Goal: Task Accomplishment & Management: Manage account settings

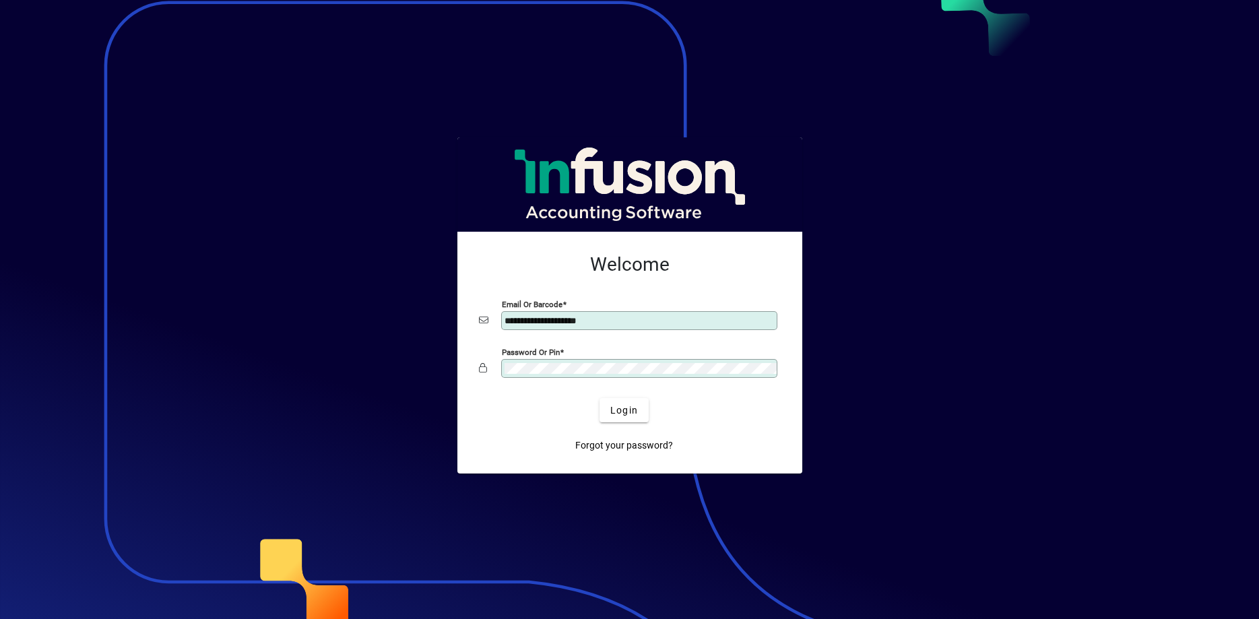
click at [600, 398] on button "Login" at bounding box center [624, 410] width 49 height 24
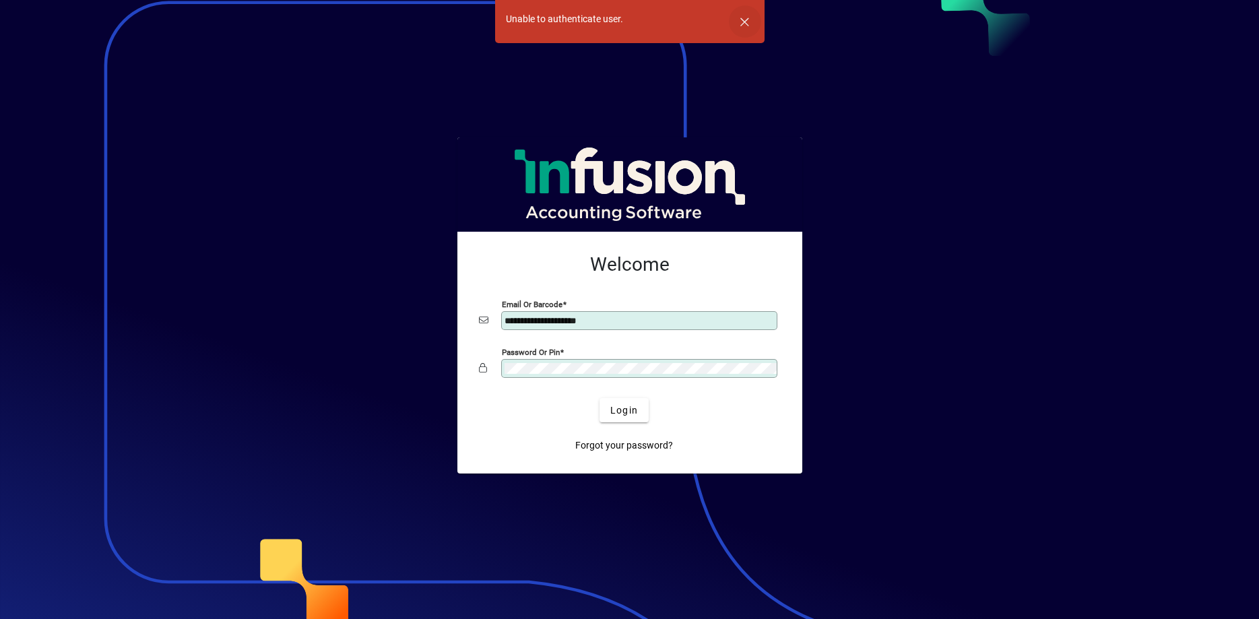
click at [746, 21] on span "button" at bounding box center [745, 21] width 32 height 32
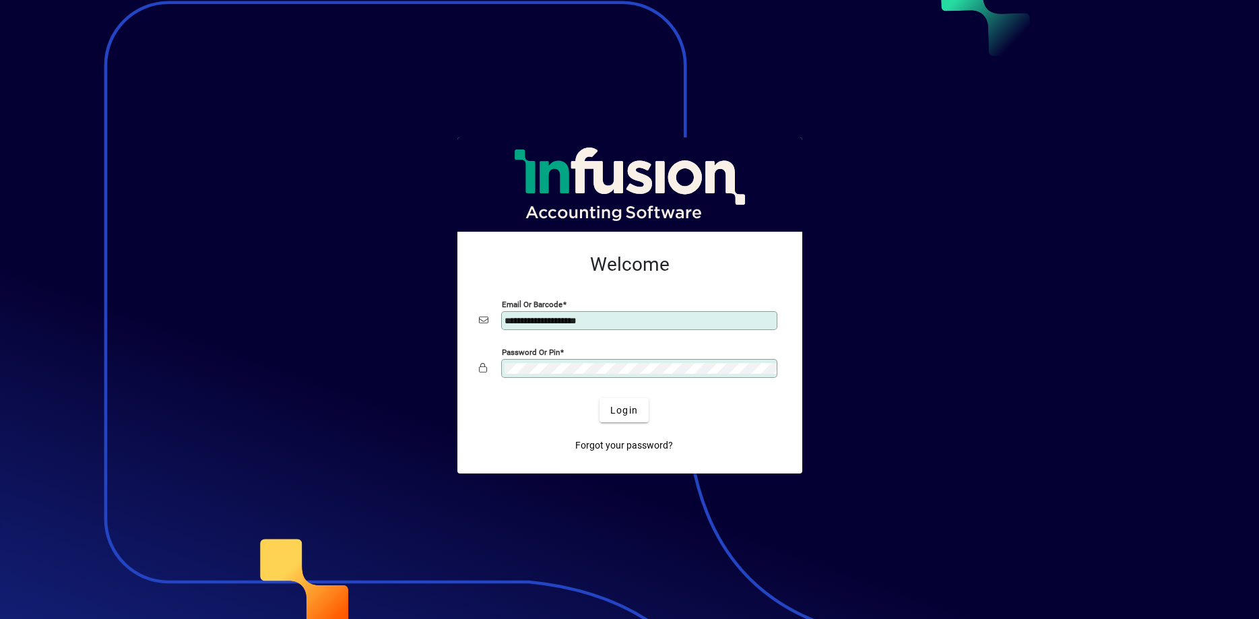
click at [600, 398] on button "Login" at bounding box center [624, 410] width 49 height 24
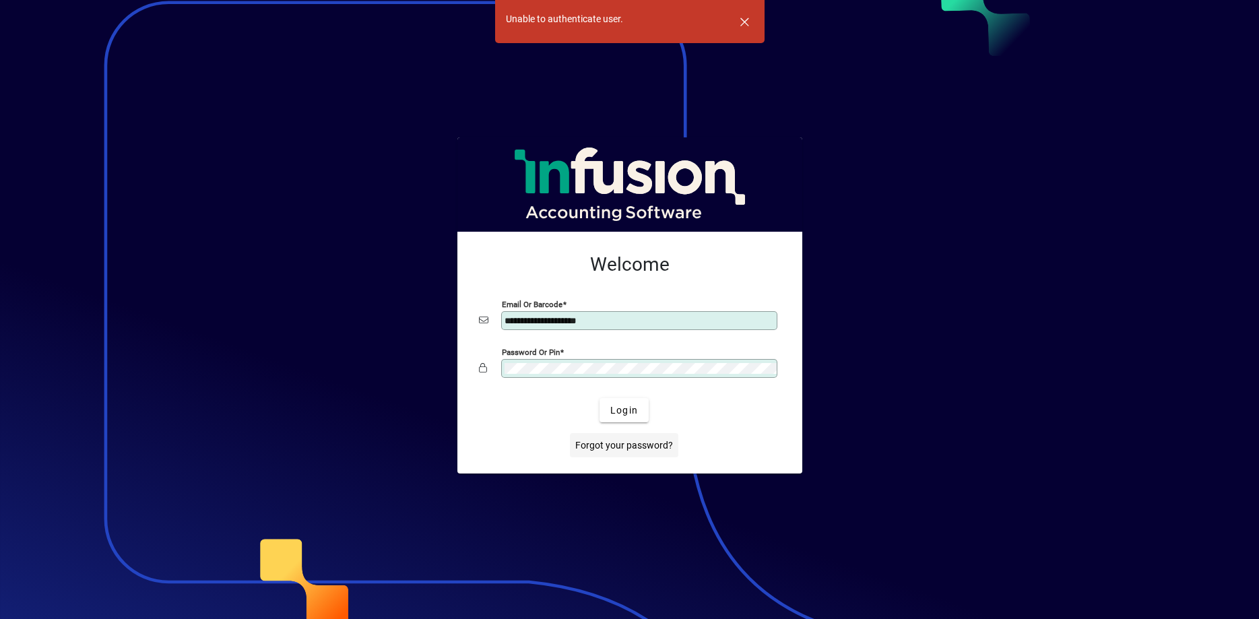
click at [614, 447] on span "Forgot your password?" at bounding box center [624, 446] width 98 height 14
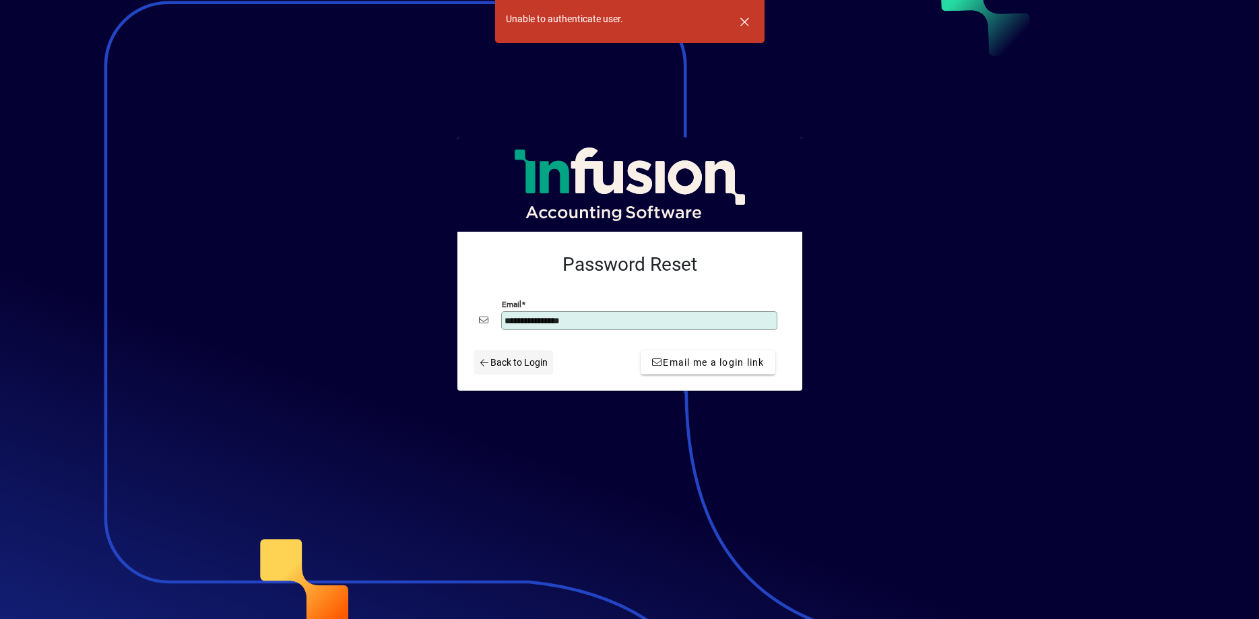
type input "**********"
click at [503, 363] on span "Back to Login" at bounding box center [513, 363] width 69 height 14
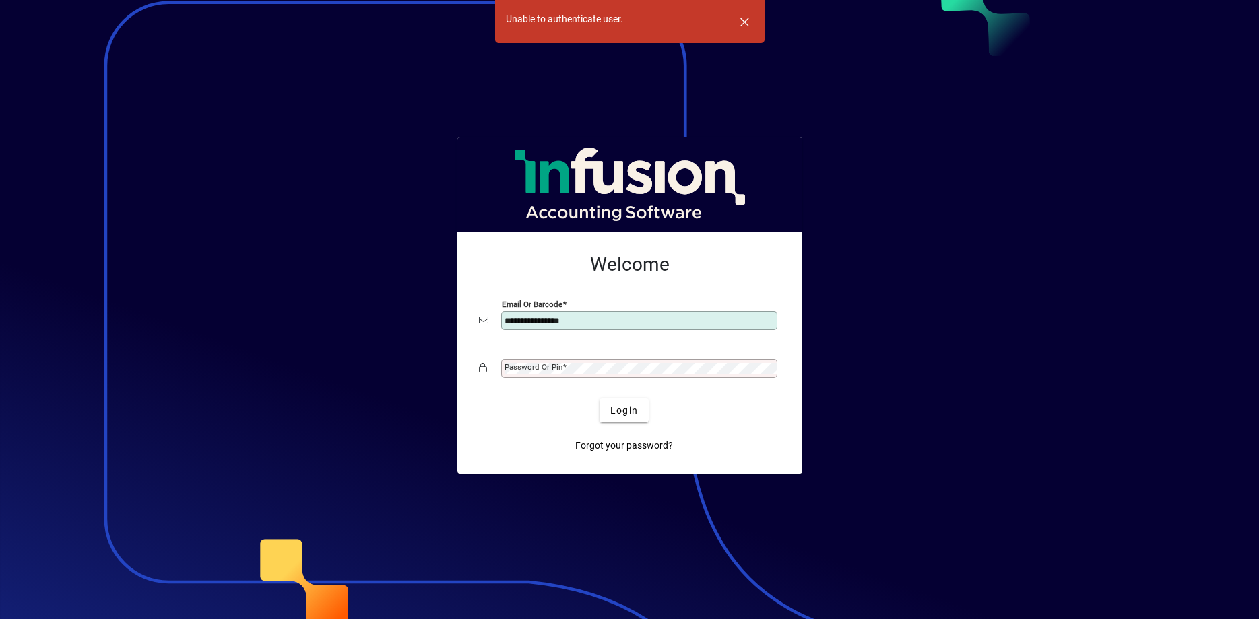
type input "**********"
click at [540, 370] on mat-label "Password or Pin" at bounding box center [534, 367] width 58 height 9
click at [600, 398] on button "Login" at bounding box center [624, 410] width 49 height 24
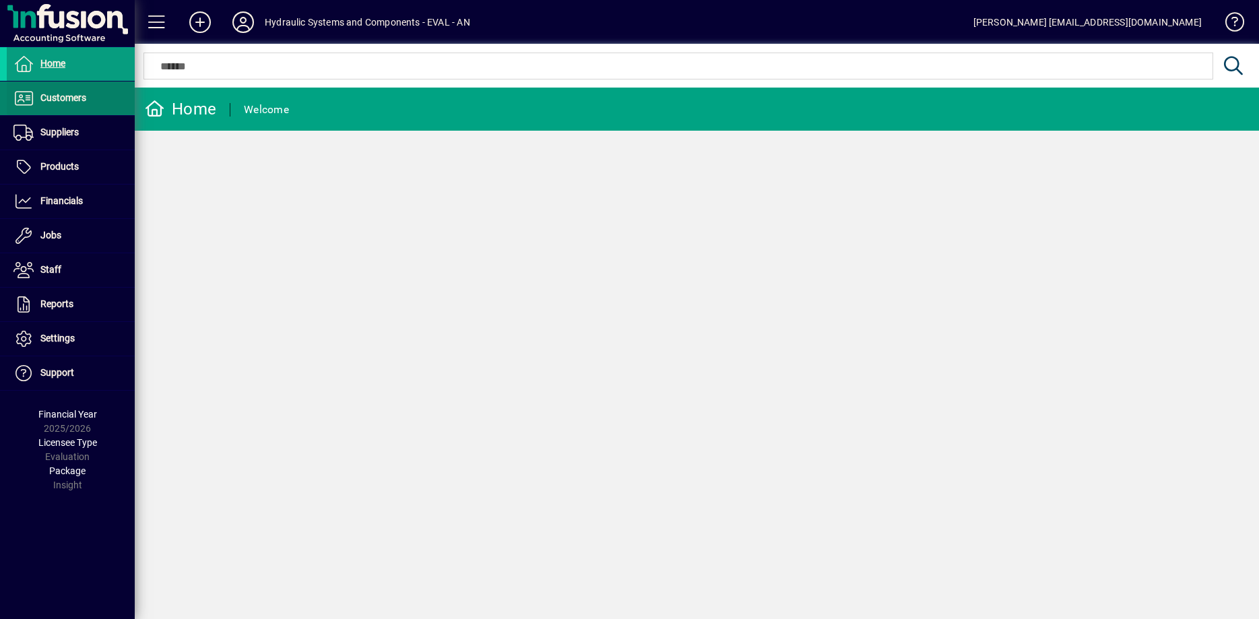
click at [63, 94] on span "Customers" at bounding box center [63, 97] width 46 height 11
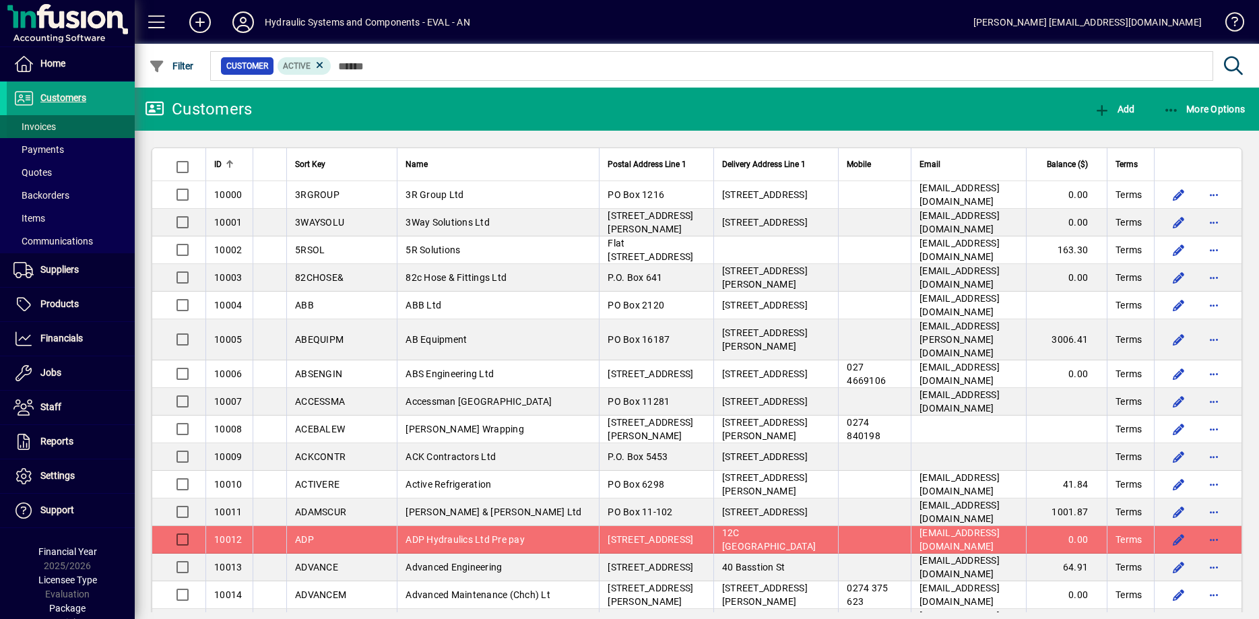
click at [52, 127] on span "Invoices" at bounding box center [34, 126] width 42 height 11
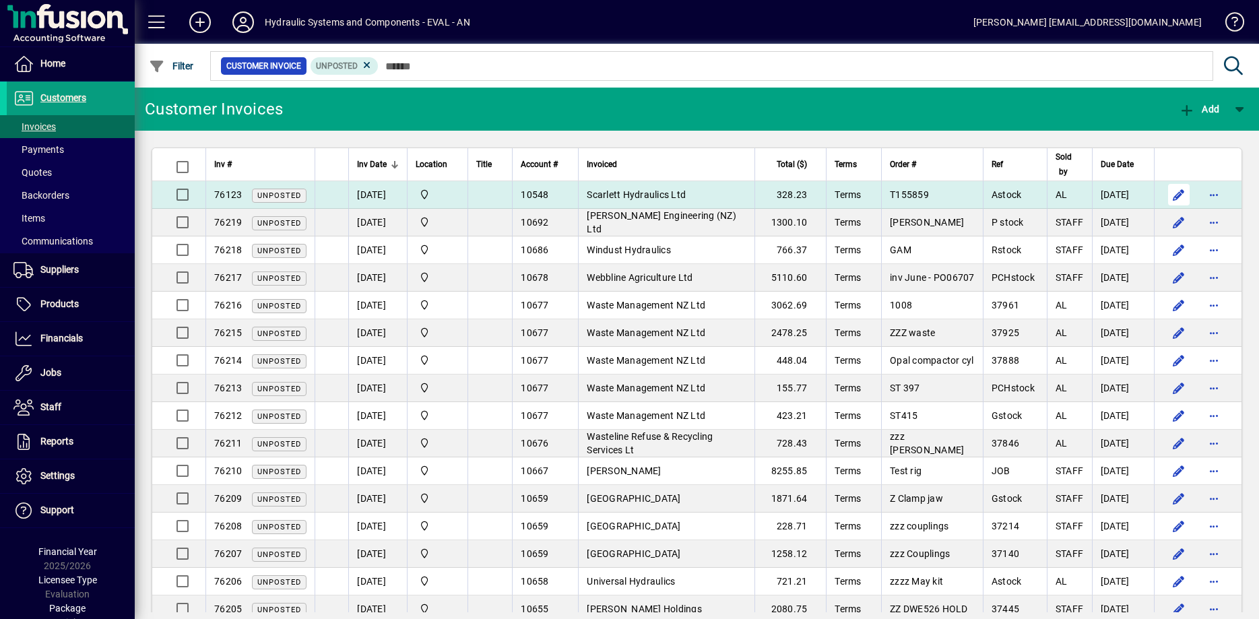
click at [1177, 195] on span "button" at bounding box center [1179, 195] width 32 height 32
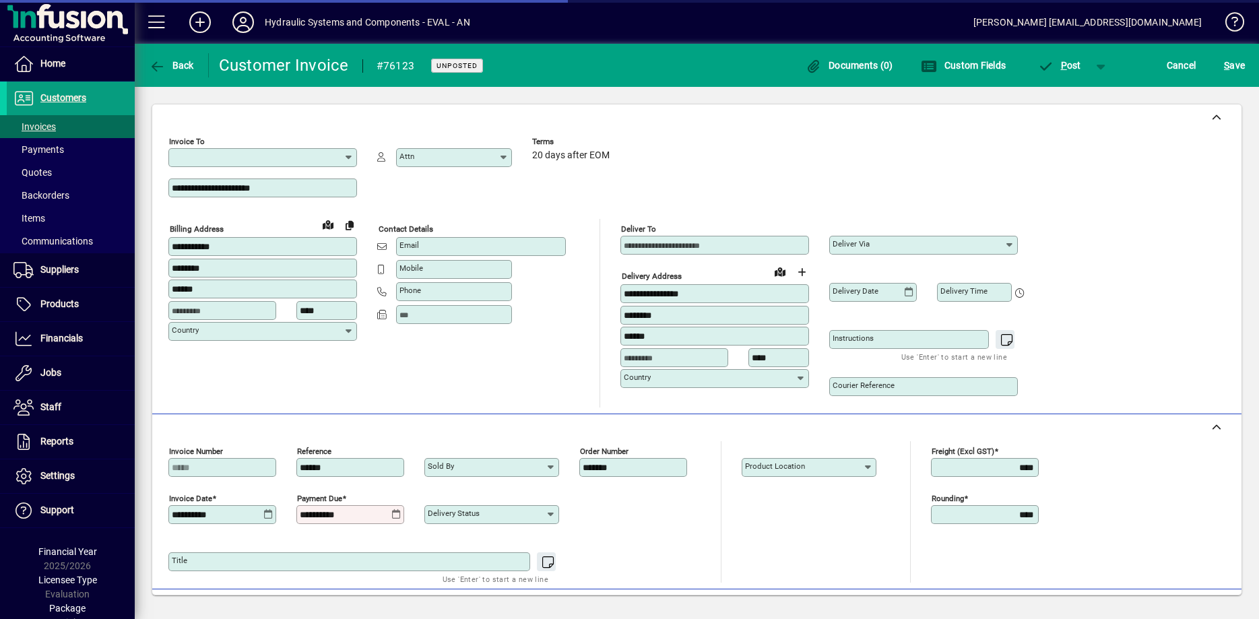
type input "**********"
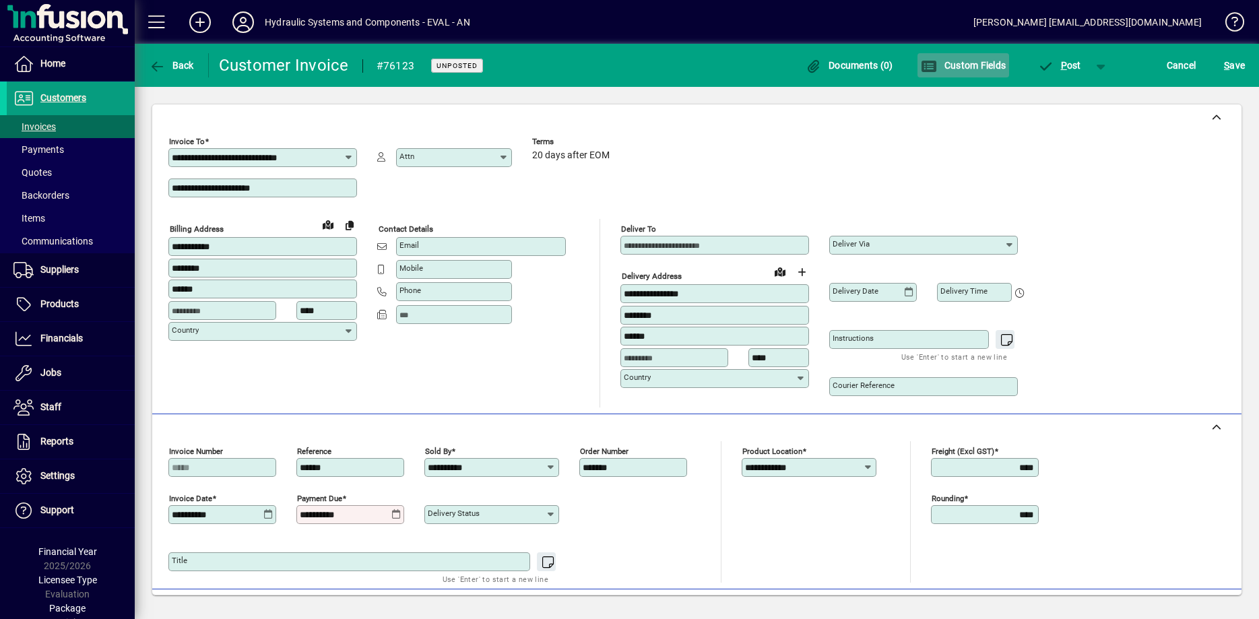
click at [966, 60] on span "Custom Fields" at bounding box center [963, 65] width 85 height 11
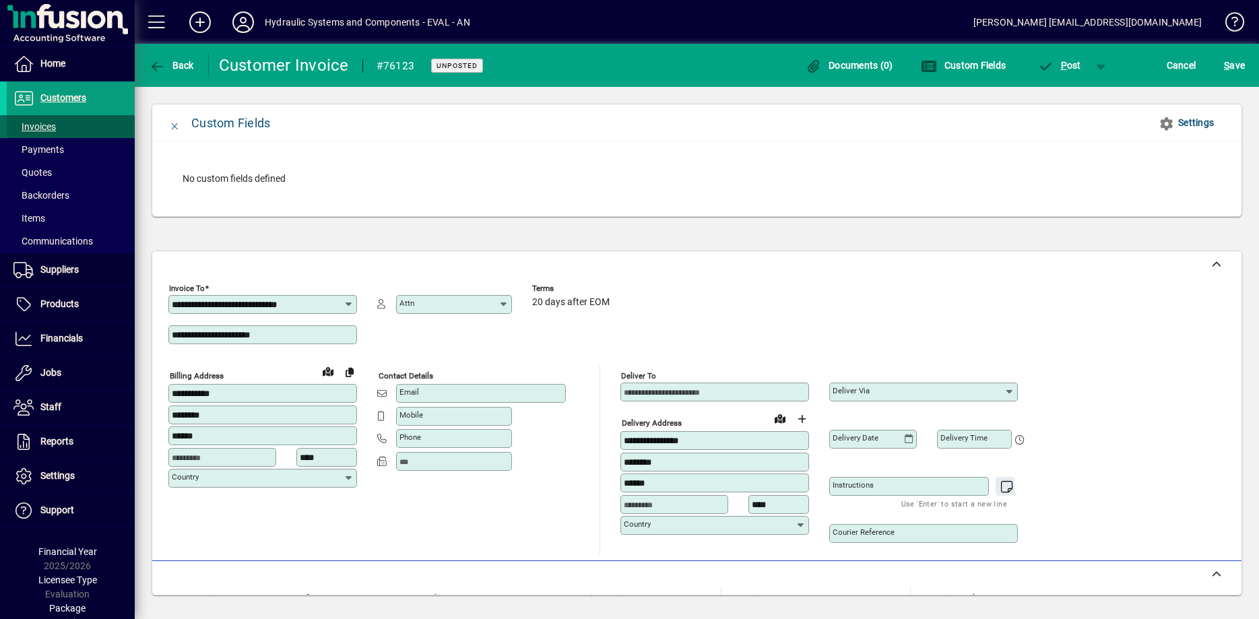
click at [34, 123] on span "Invoices" at bounding box center [34, 126] width 42 height 11
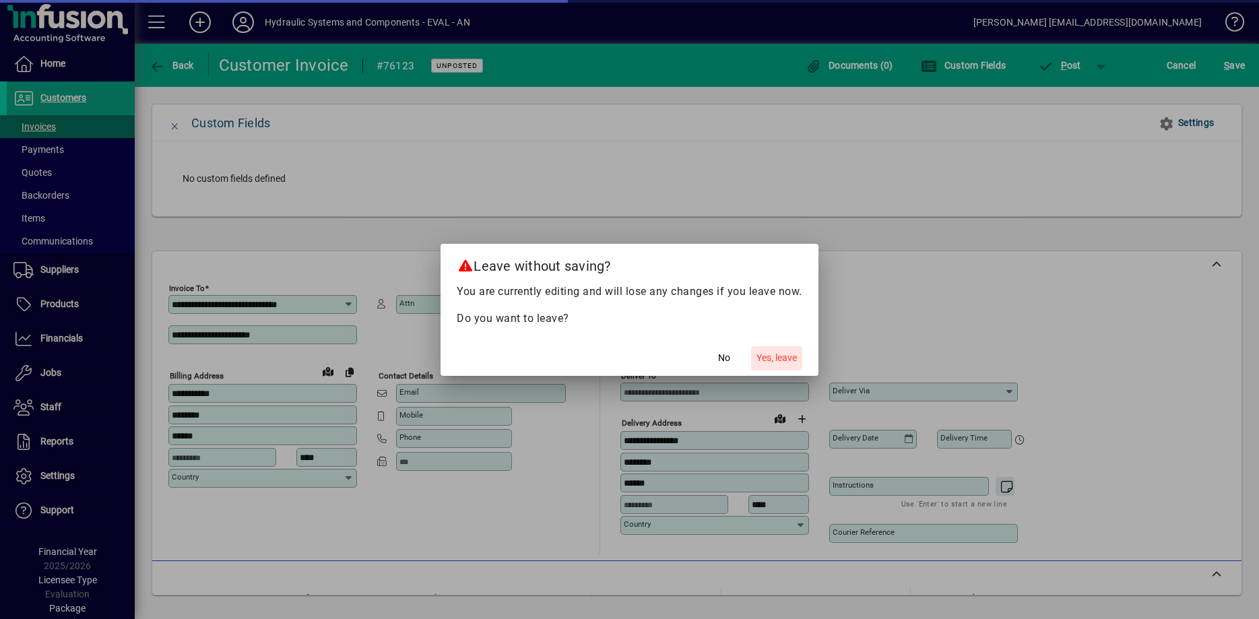
click at [769, 359] on span "Yes, leave" at bounding box center [777, 358] width 40 height 14
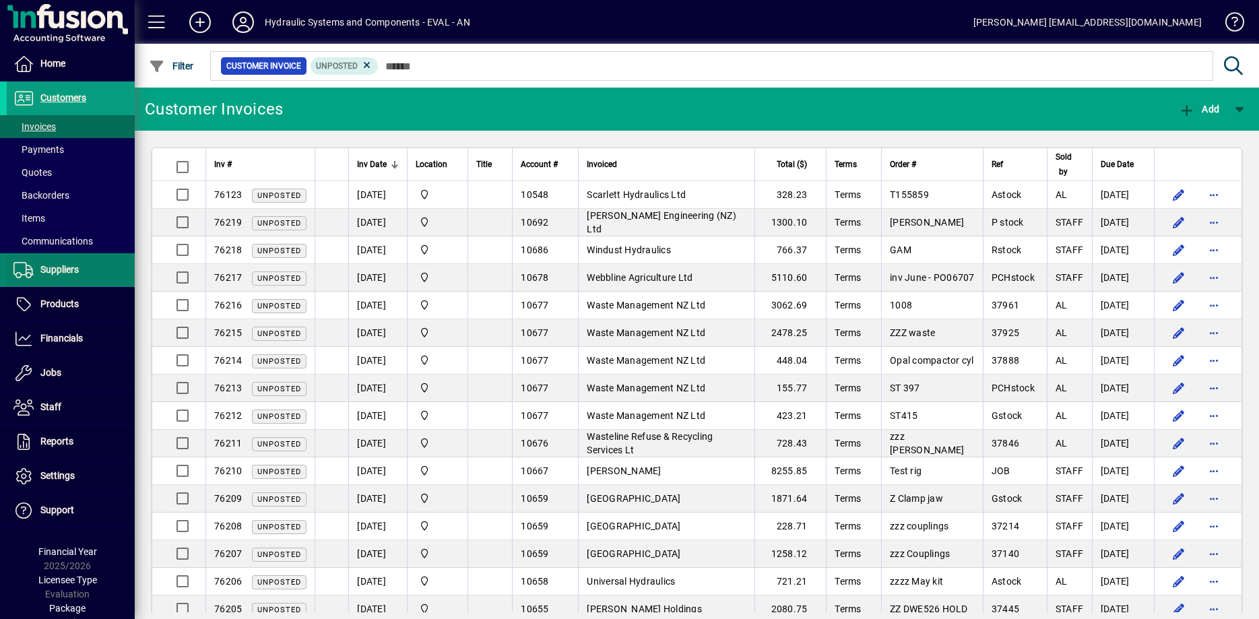
click at [65, 276] on span "Suppliers" at bounding box center [43, 270] width 72 height 16
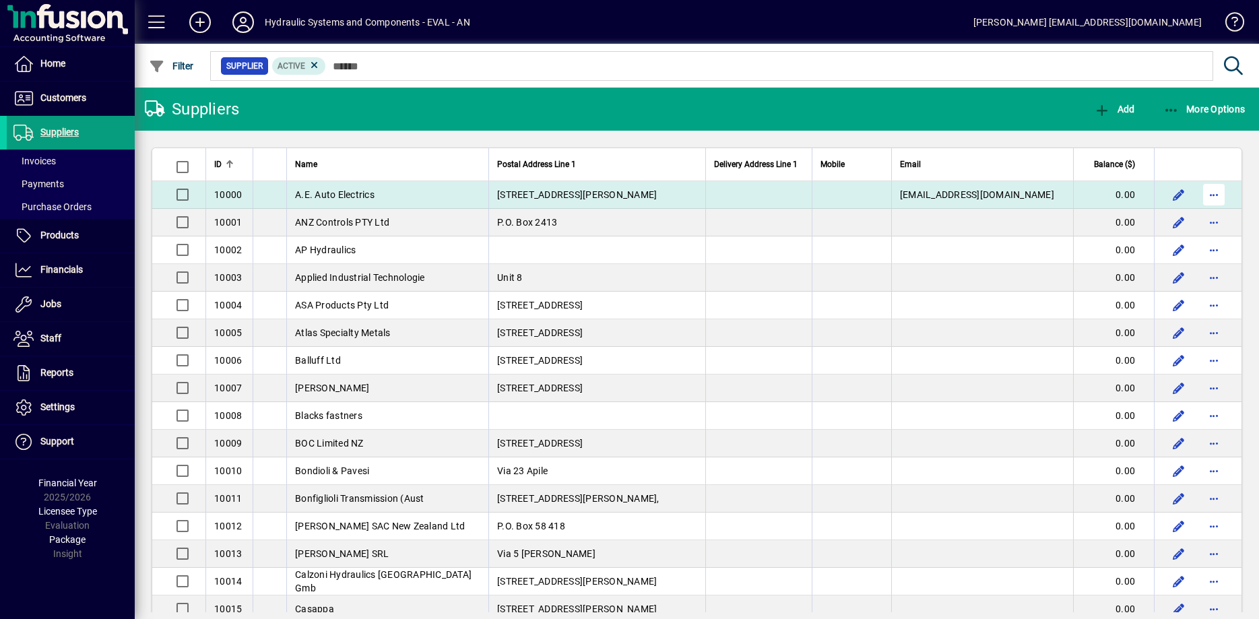
click at [1218, 193] on span "button" at bounding box center [1214, 195] width 32 height 32
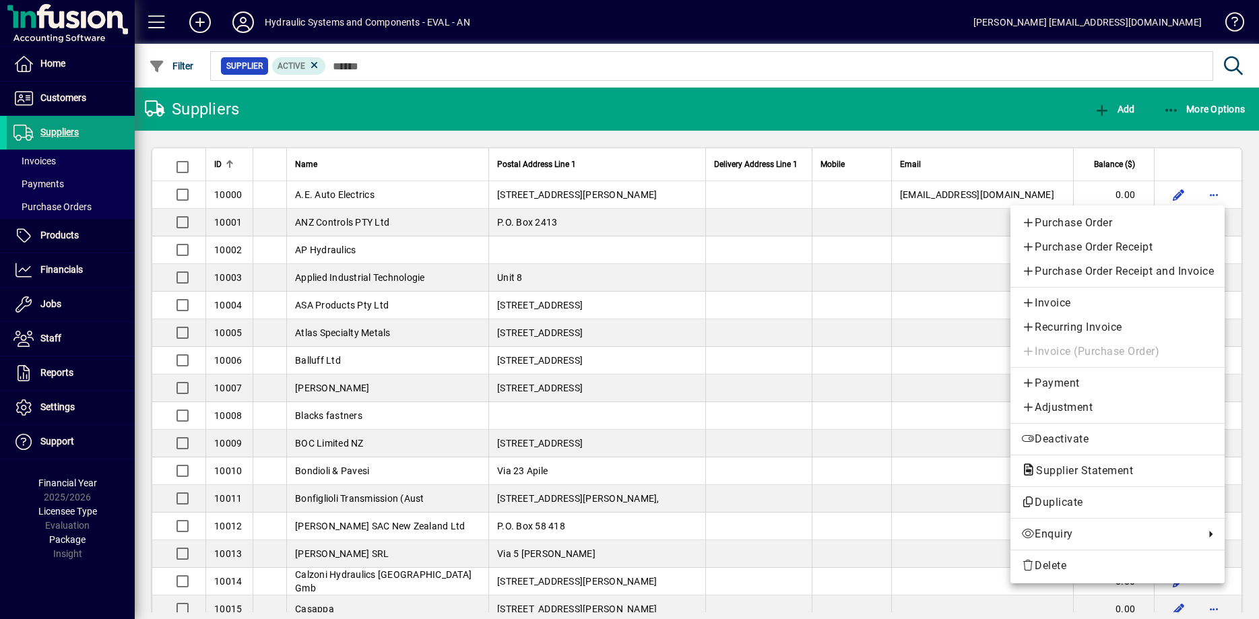
click at [50, 99] on div at bounding box center [629, 309] width 1259 height 619
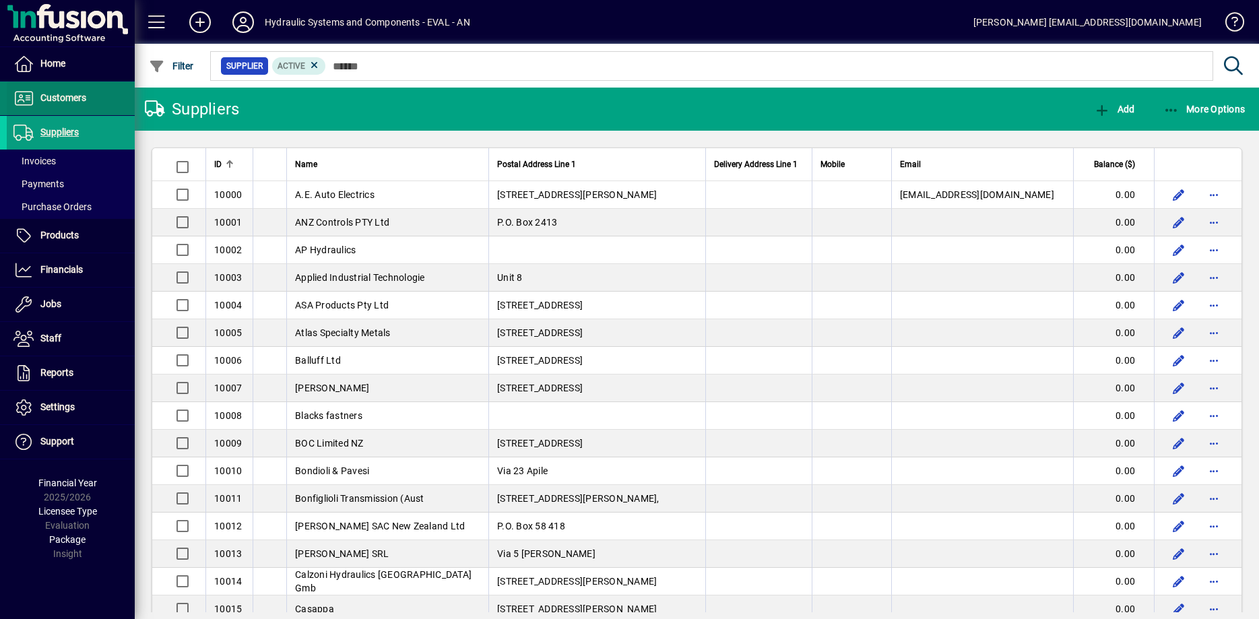
click at [66, 100] on span "Customers" at bounding box center [63, 97] width 46 height 11
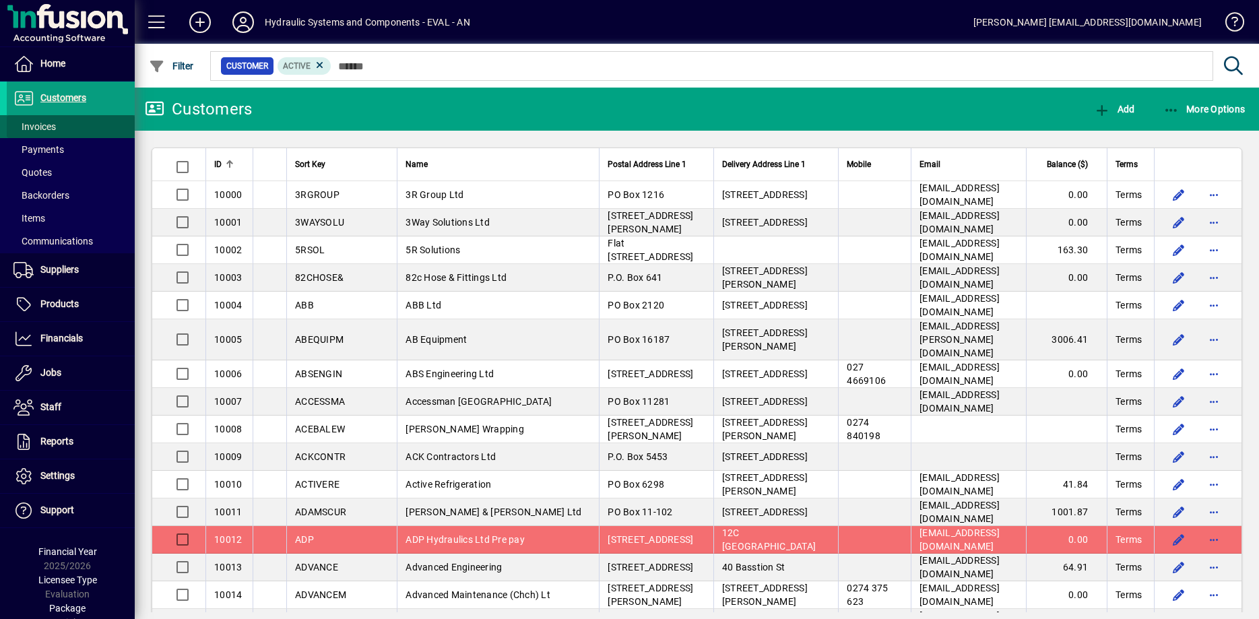
click at [53, 127] on span "Invoices" at bounding box center [34, 126] width 42 height 11
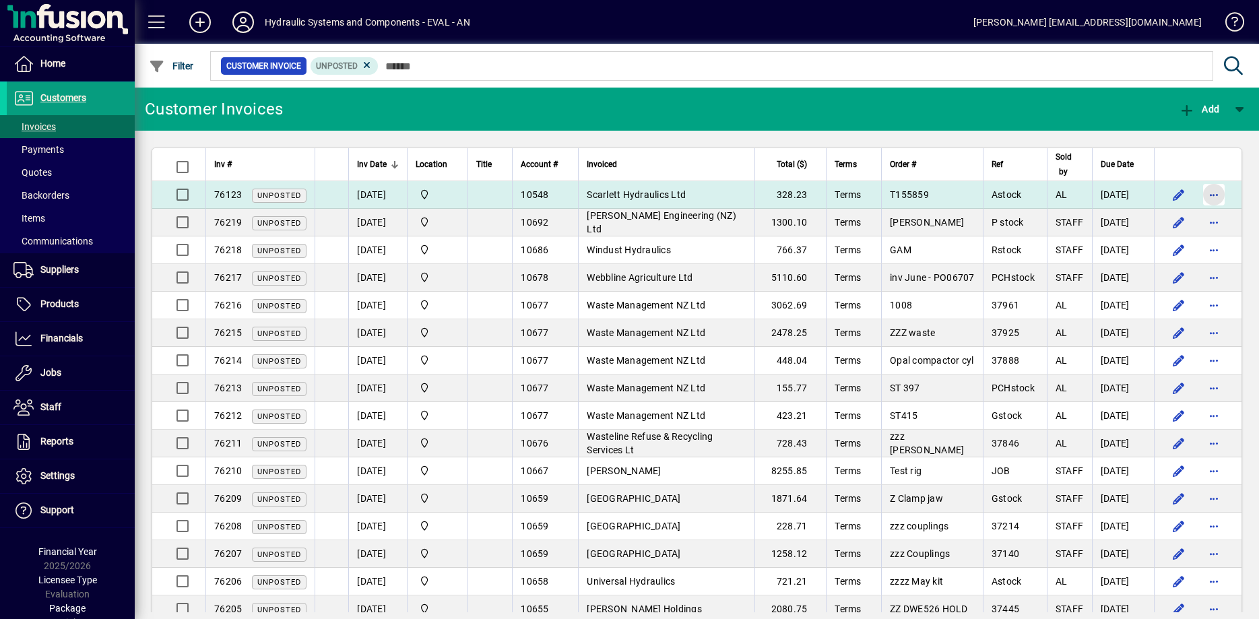
click at [1212, 194] on span "button" at bounding box center [1214, 195] width 32 height 32
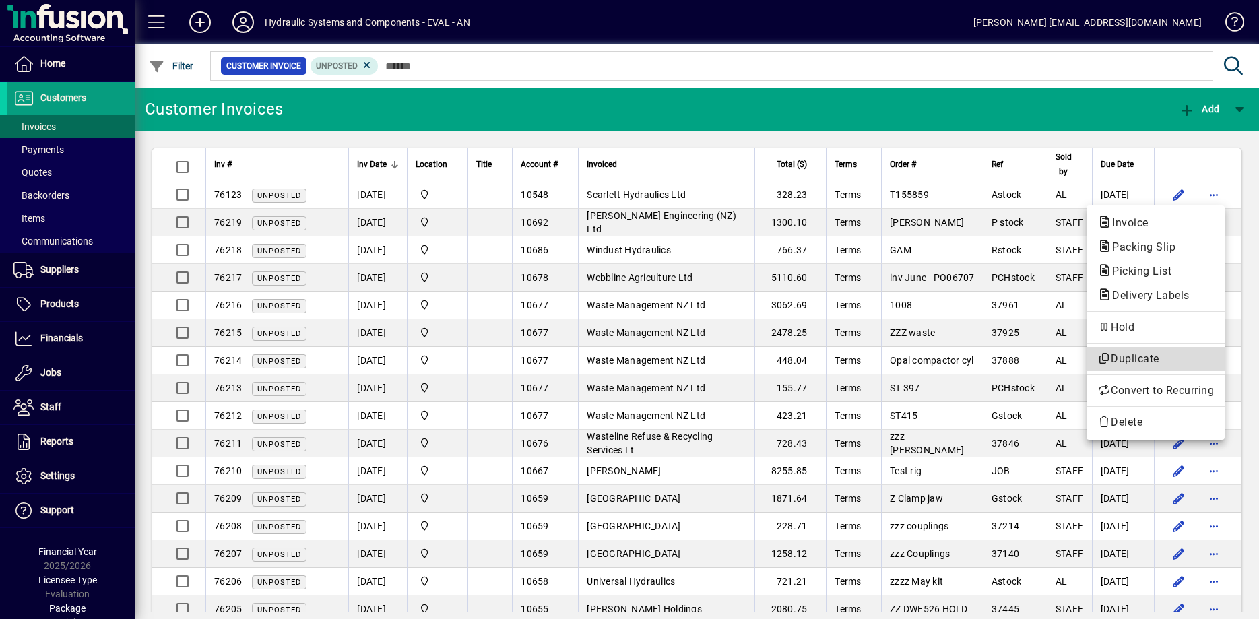
click at [1119, 360] on span "Duplicate" at bounding box center [1156, 359] width 117 height 16
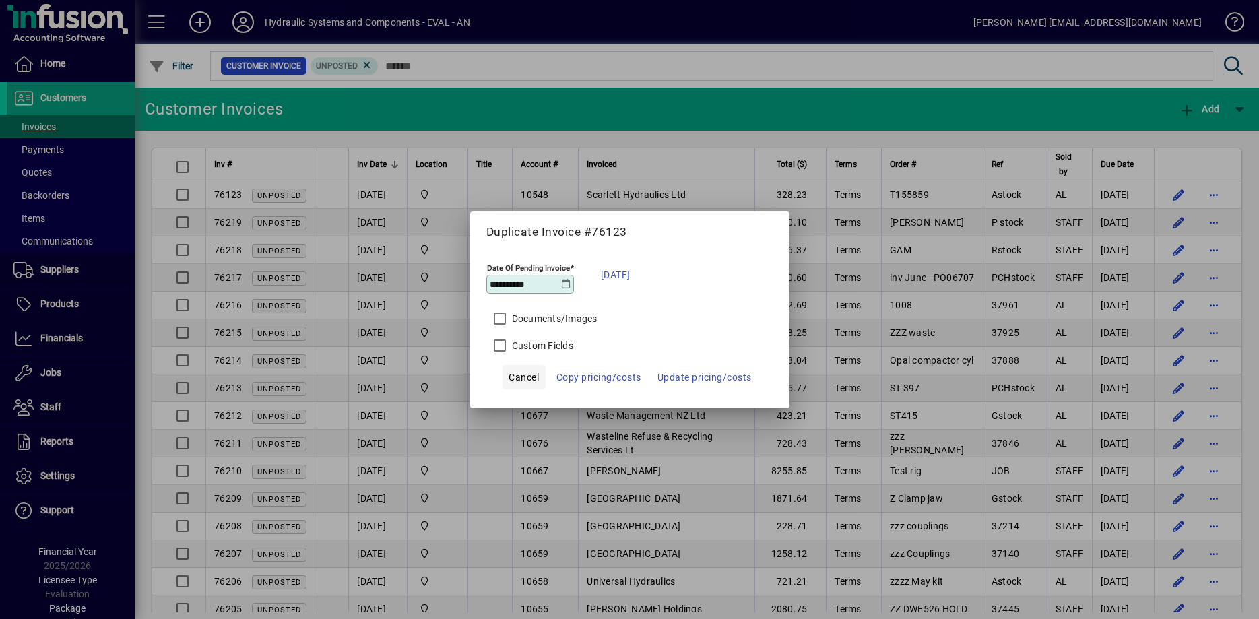
click at [517, 378] on span "Cancel" at bounding box center [524, 377] width 30 height 16
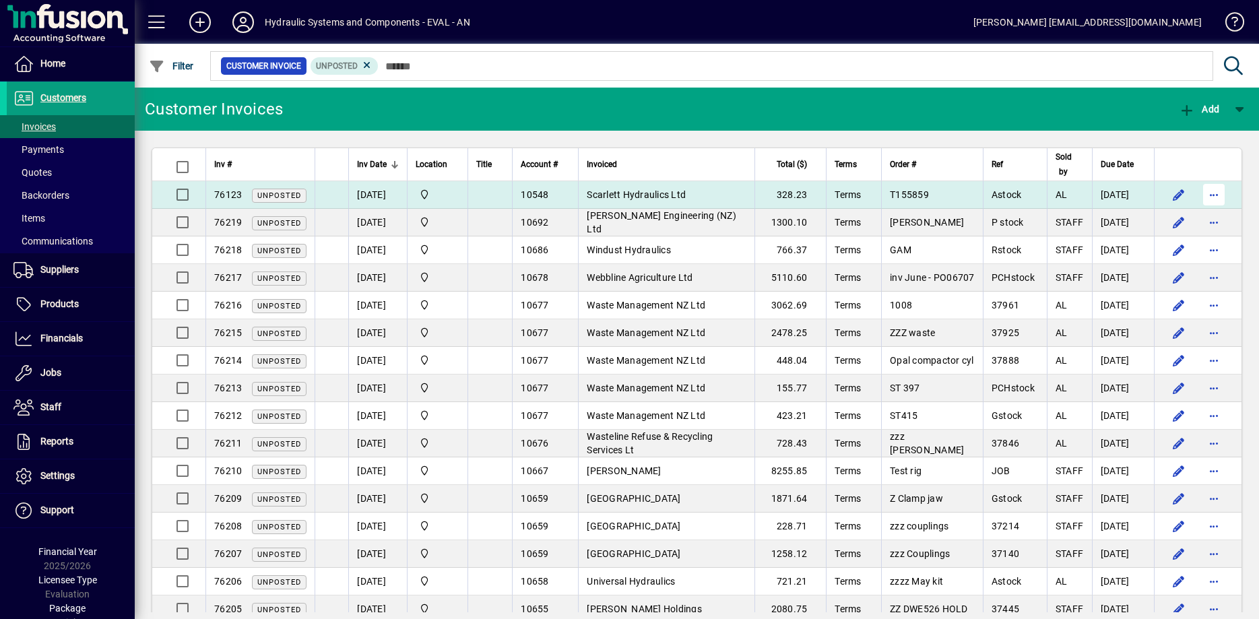
click at [1212, 195] on span "button" at bounding box center [1214, 195] width 32 height 32
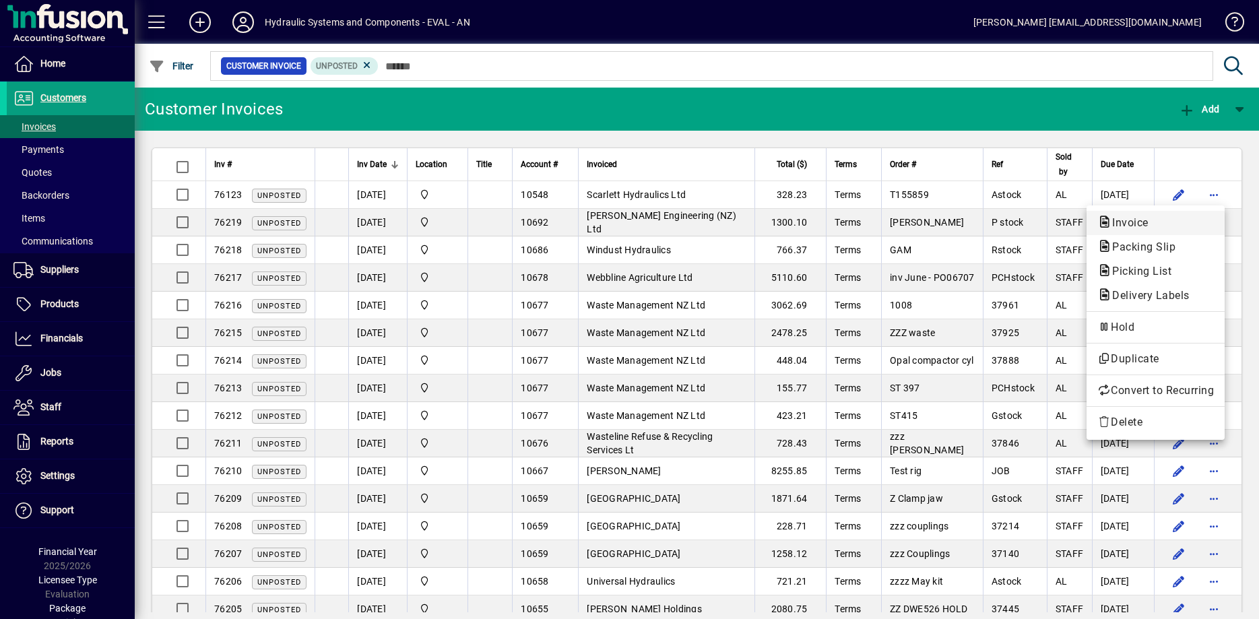
click at [1113, 222] on span "Invoice" at bounding box center [1127, 222] width 58 height 13
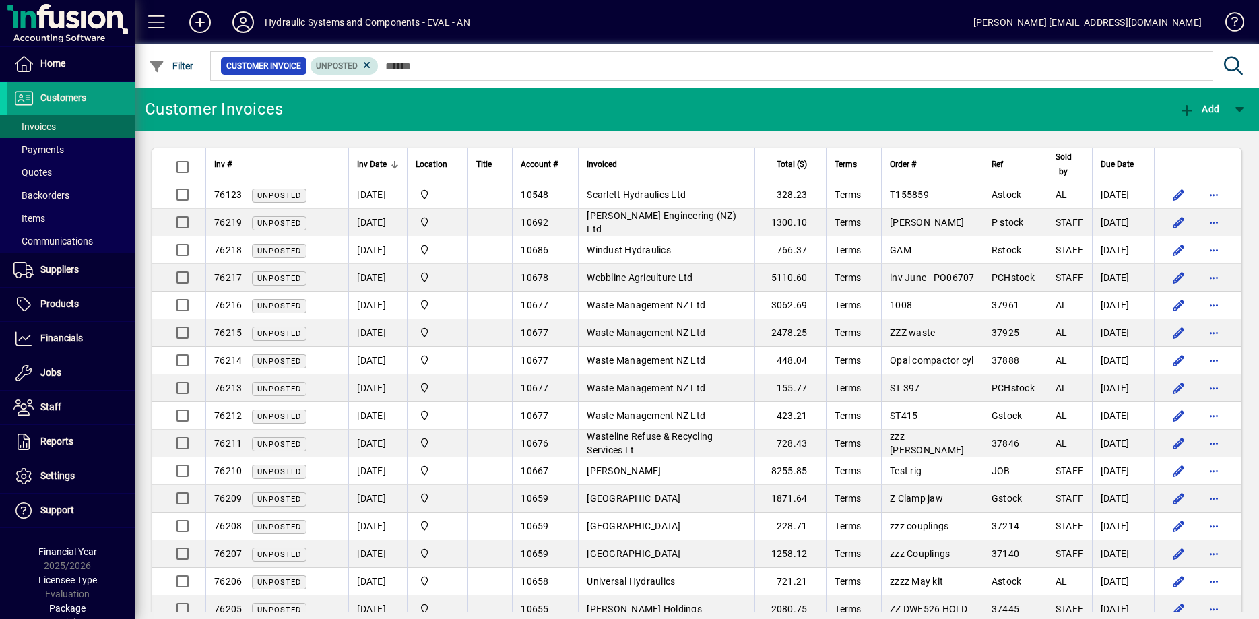
click at [343, 65] on span "Unposted" at bounding box center [337, 65] width 42 height 9
click at [1234, 22] on span at bounding box center [1229, 25] width 32 height 32
click at [45, 240] on span "Communications" at bounding box center [53, 241] width 80 height 11
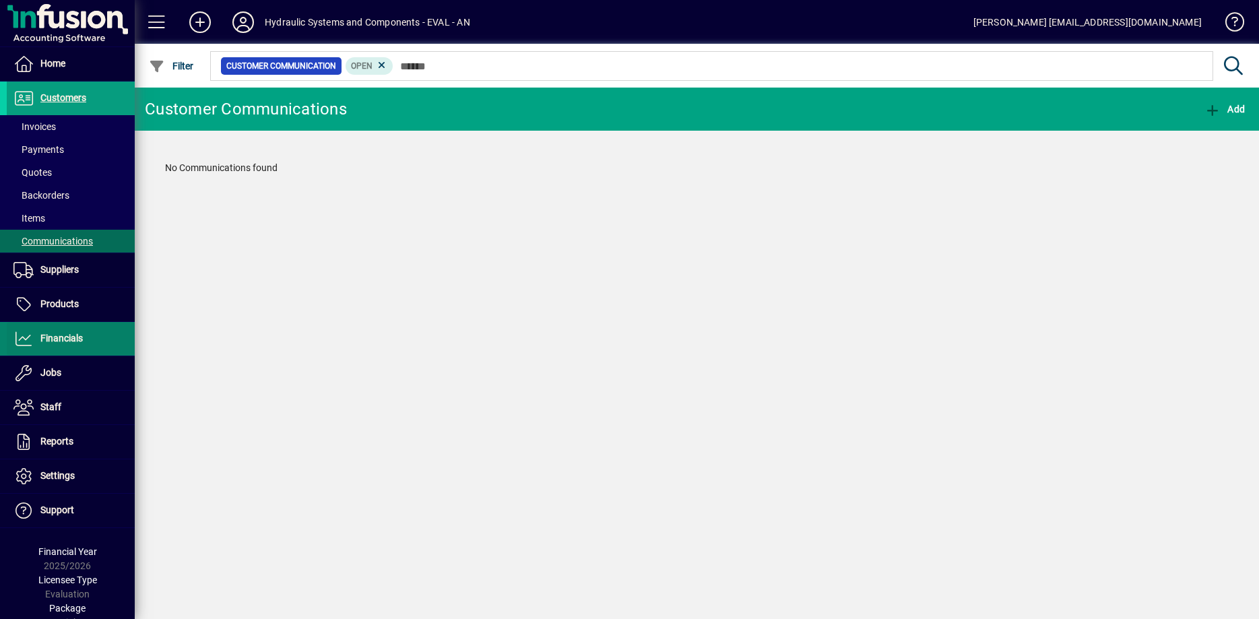
click at [63, 340] on span "Financials" at bounding box center [61, 338] width 42 height 11
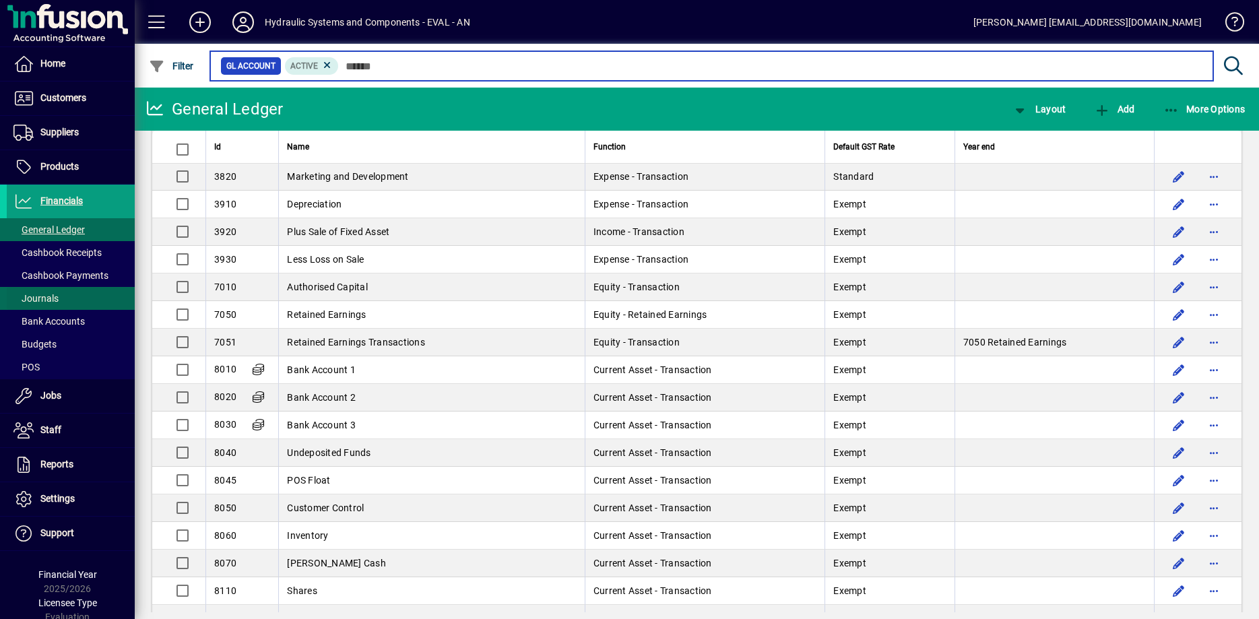
scroll to position [1649, 0]
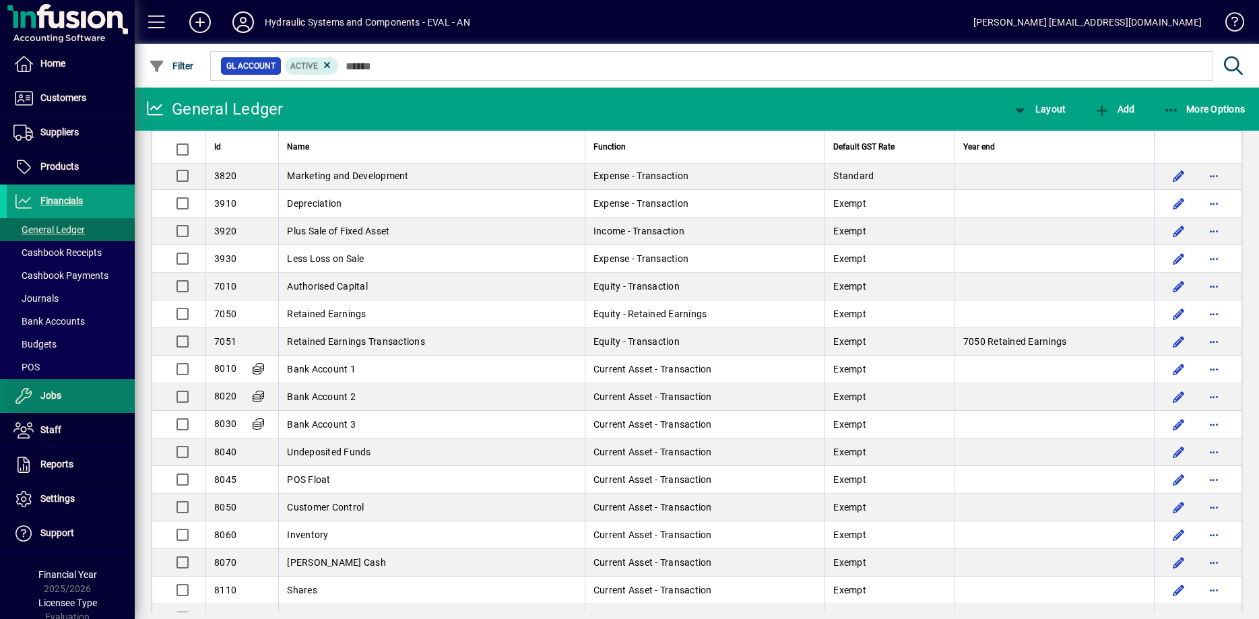
click at [44, 396] on span "Jobs" at bounding box center [50, 395] width 21 height 11
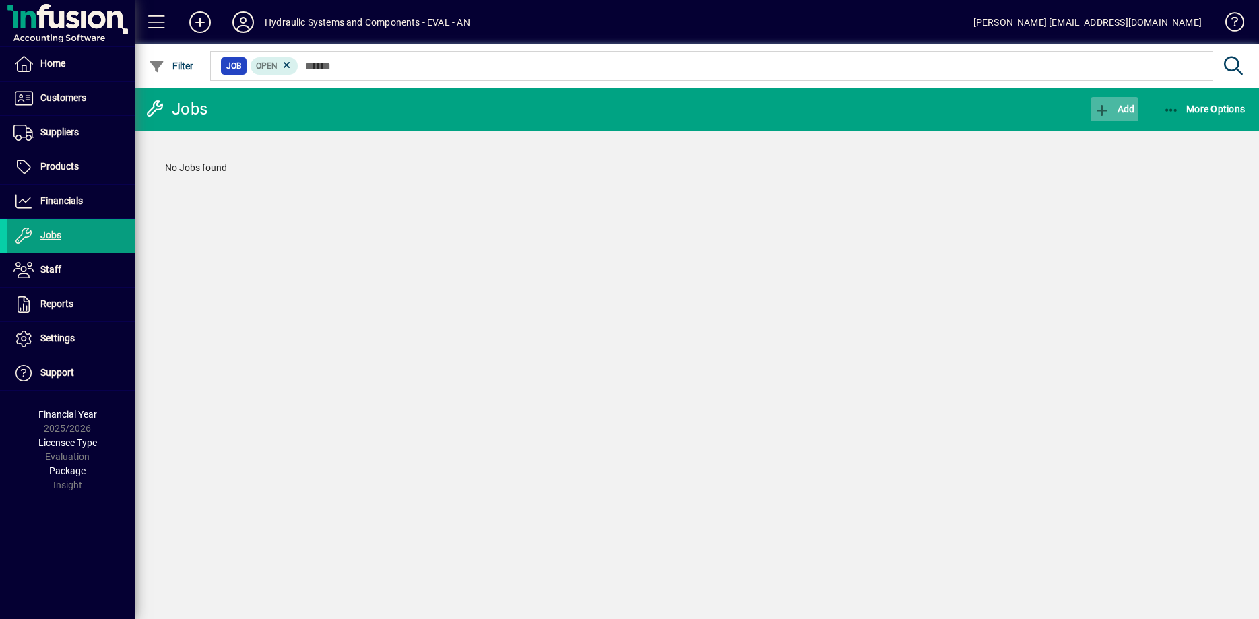
click at [1112, 103] on span "button" at bounding box center [1114, 109] width 47 height 32
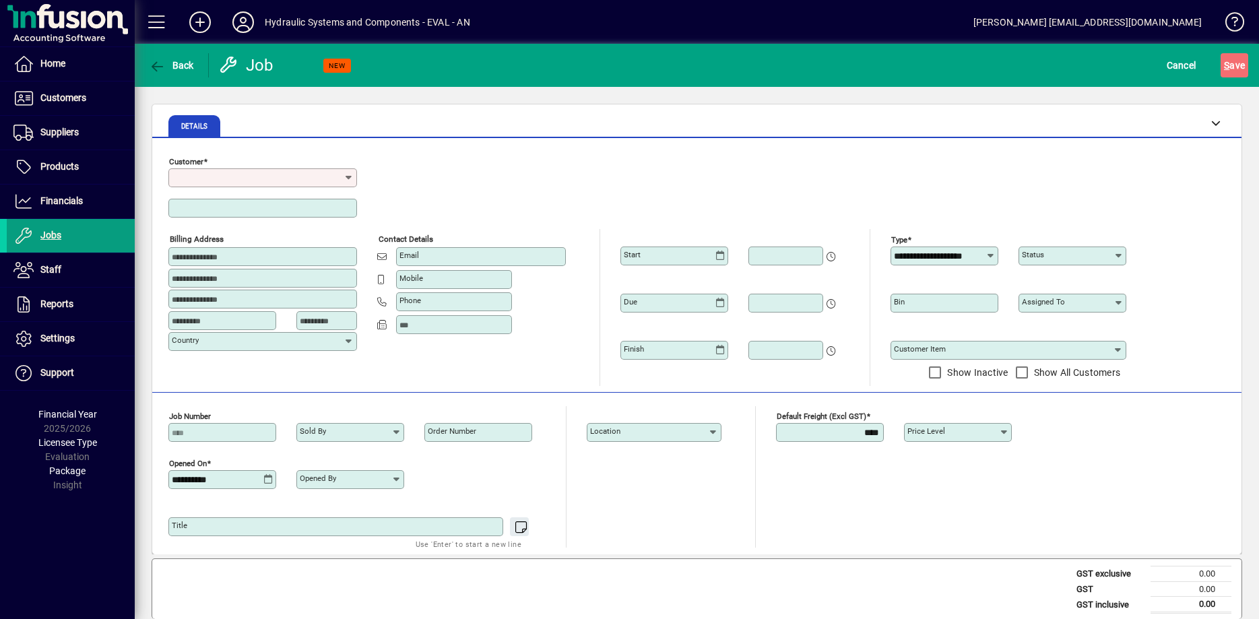
type input "******"
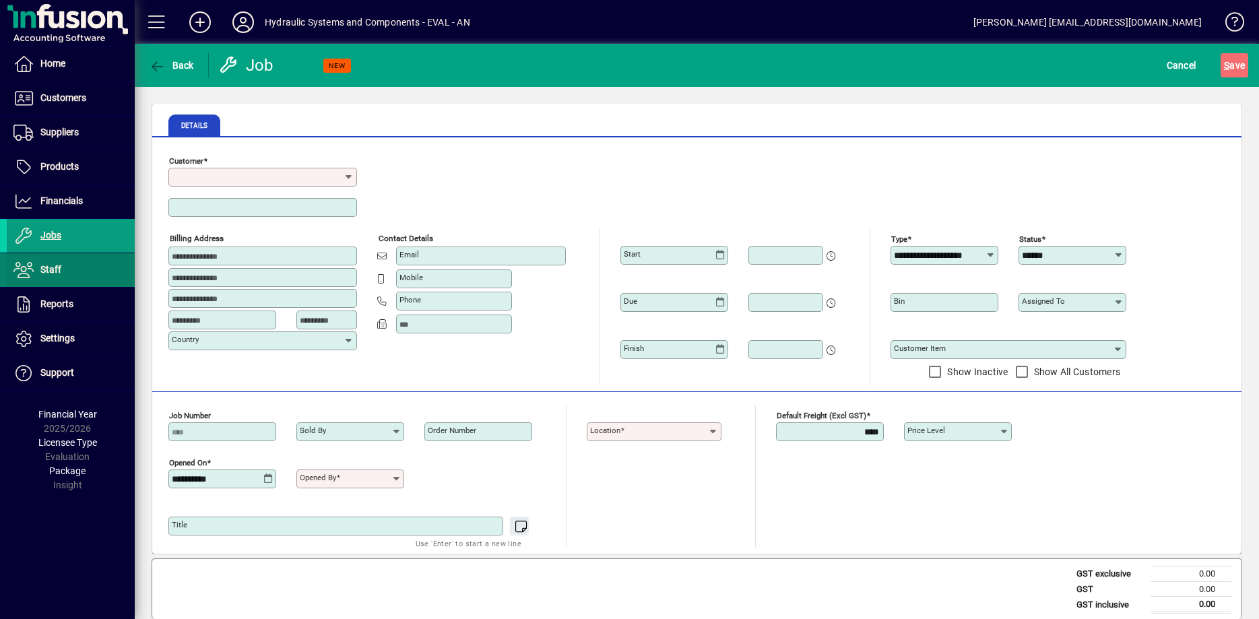
click at [55, 270] on span "Staff" at bounding box center [50, 269] width 21 height 11
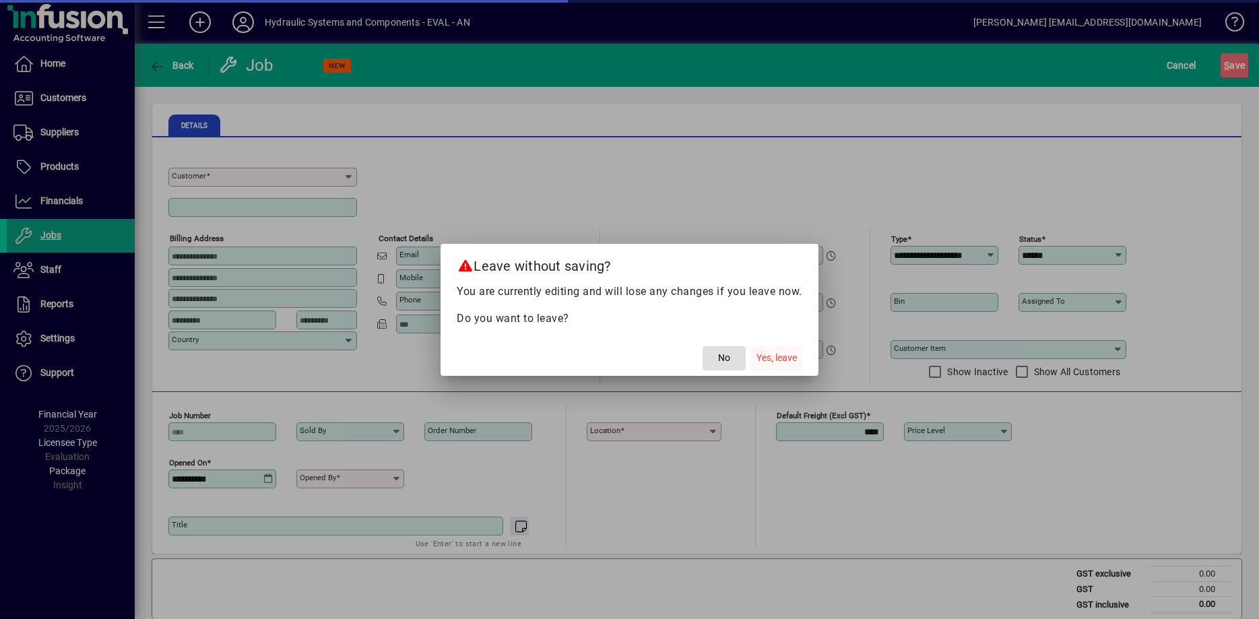
click at [781, 358] on span "Yes, leave" at bounding box center [777, 358] width 40 height 14
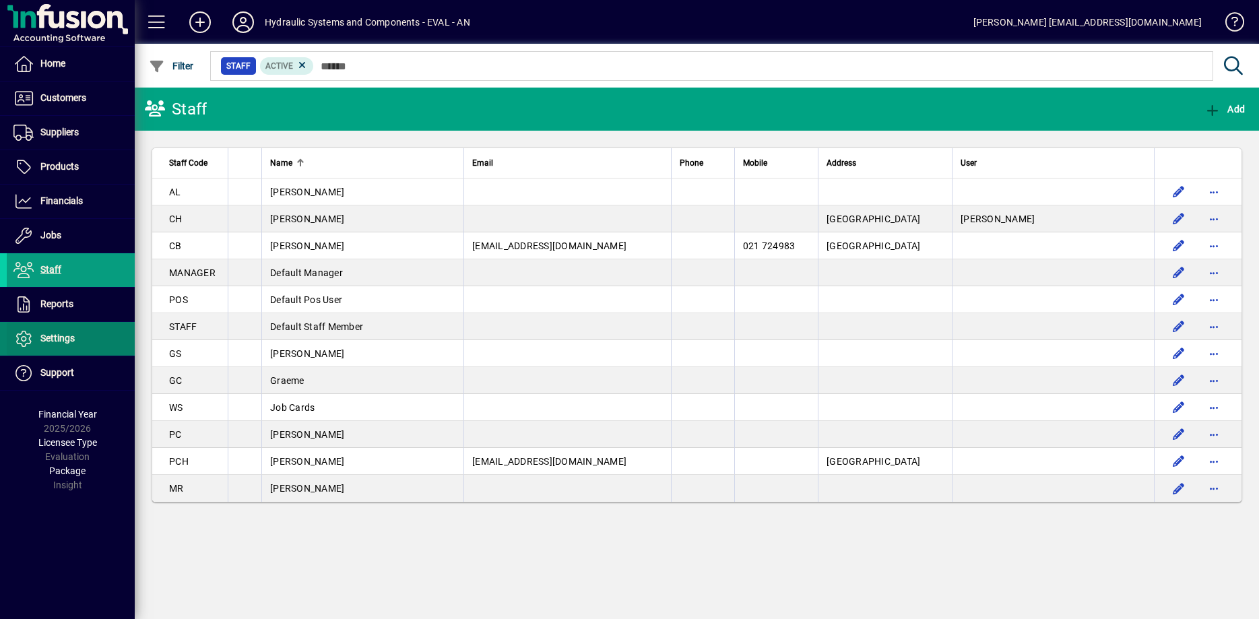
click at [38, 336] on span "Settings" at bounding box center [41, 339] width 68 height 16
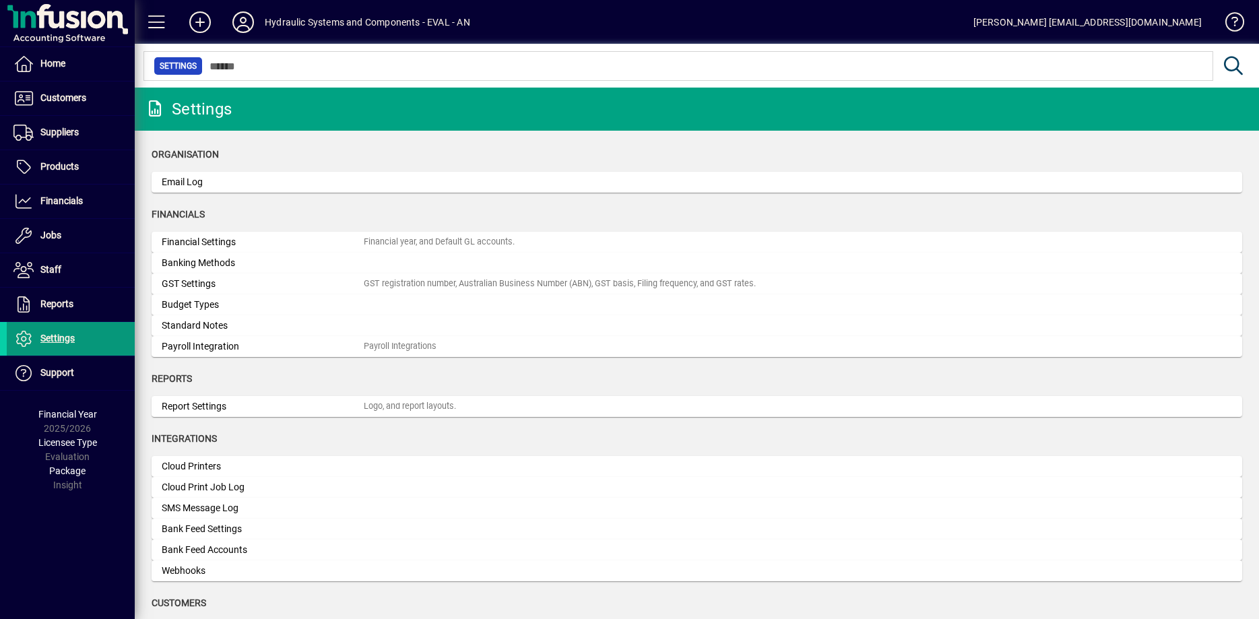
click at [61, 336] on span "Settings" at bounding box center [57, 338] width 34 height 11
click at [66, 195] on span "Financials" at bounding box center [61, 200] width 42 height 11
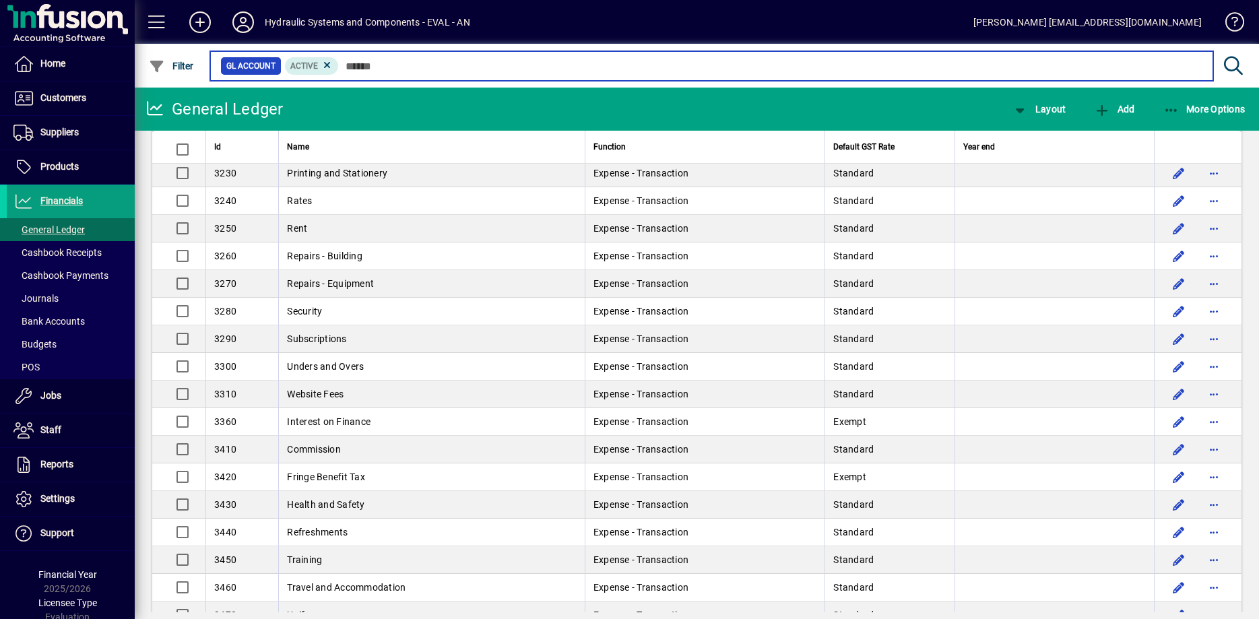
scroll to position [823, 0]
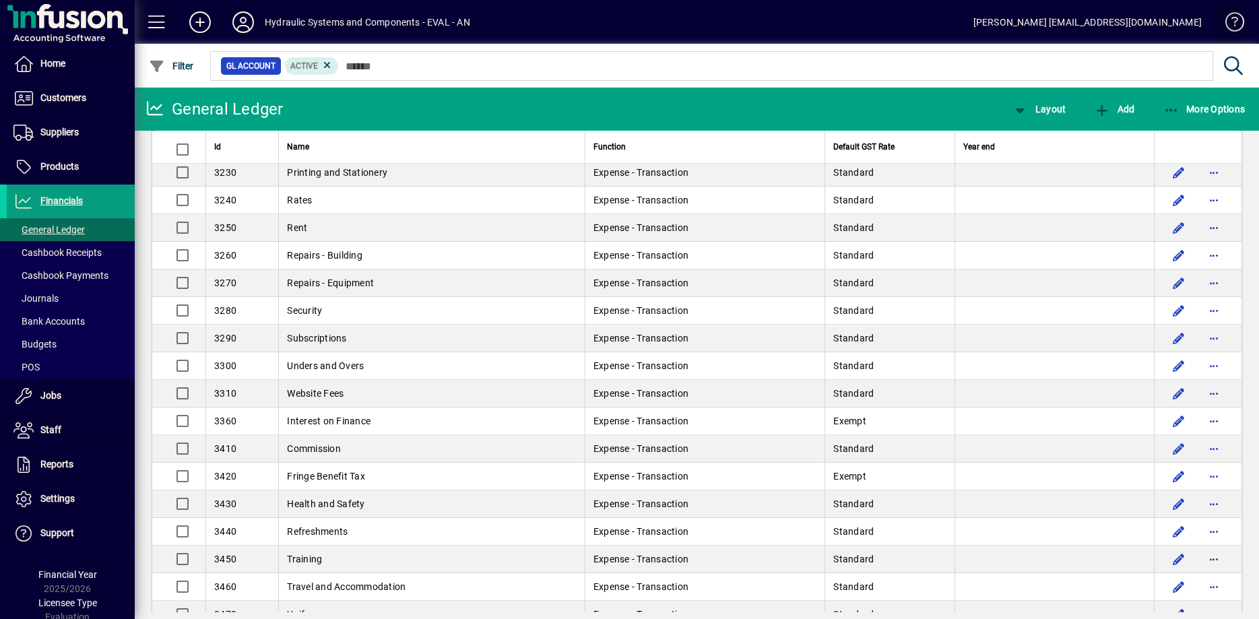
click at [1236, 21] on span at bounding box center [1229, 25] width 32 height 32
click at [1144, 22] on div "[PERSON_NAME] [EMAIL_ADDRESS][DOMAIN_NAME]" at bounding box center [1088, 22] width 228 height 22
click at [164, 22] on span at bounding box center [157, 22] width 32 height 32
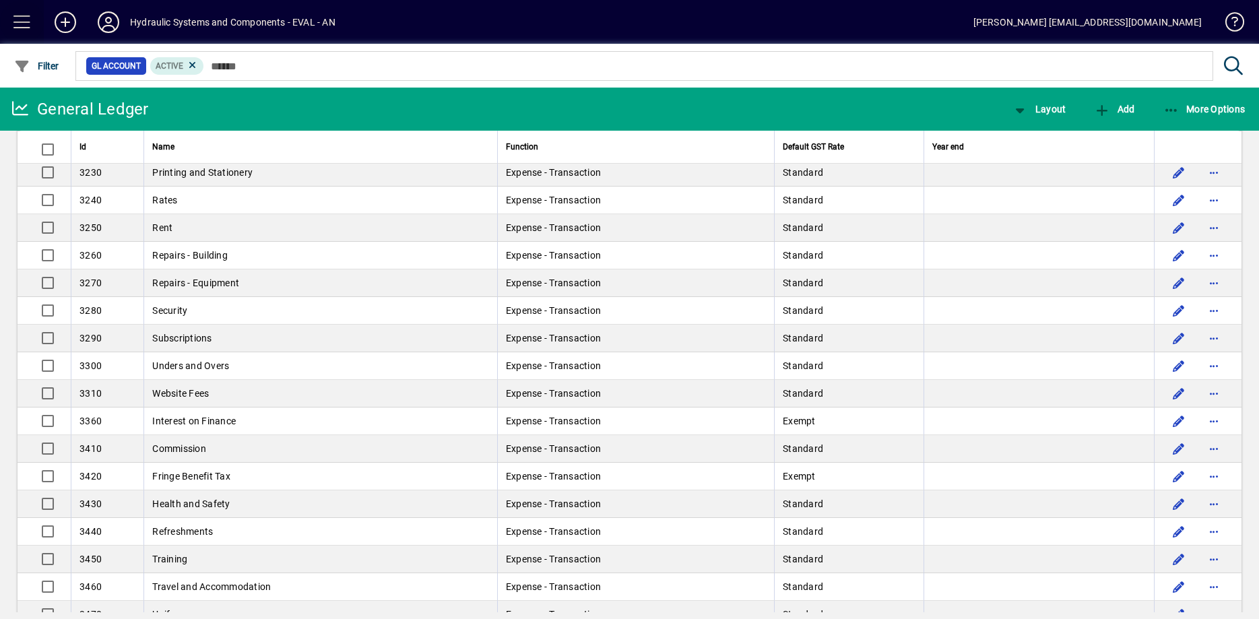
click at [9, 27] on span at bounding box center [22, 22] width 32 height 32
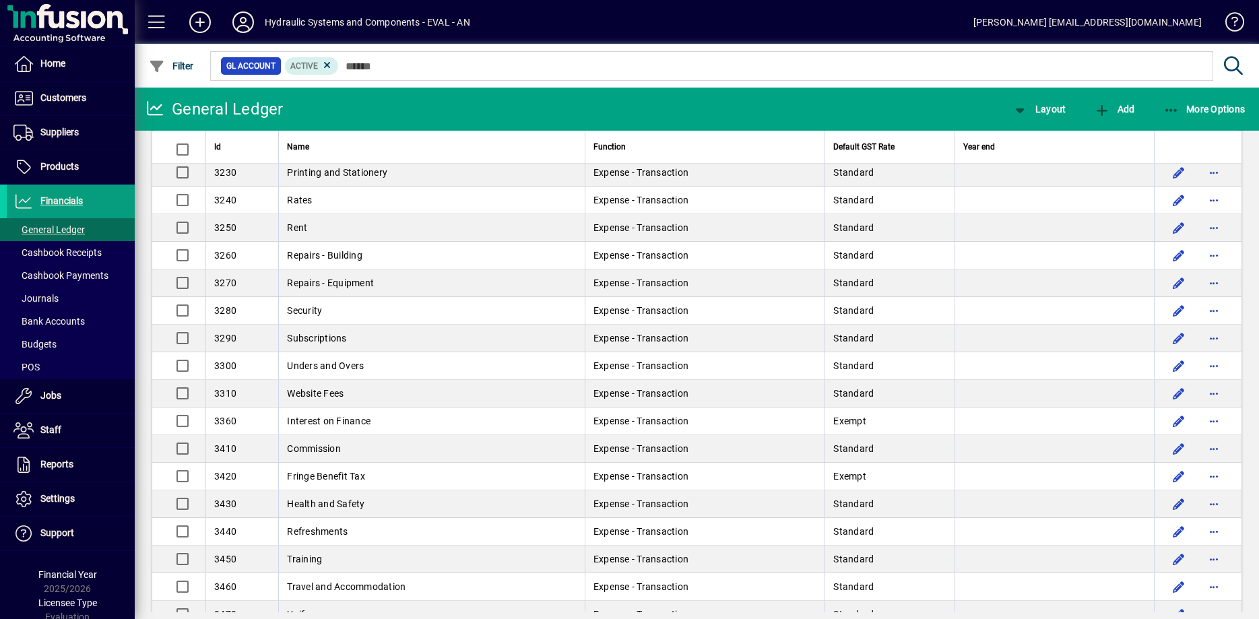
click at [1015, 16] on mat-toolbar-row "Hydraulic Systems and Components - EVAL - AN [PERSON_NAME] [EMAIL_ADDRESS][DOMA…" at bounding box center [697, 22] width 1125 height 44
click at [873, 20] on mat-toolbar-row "Hydraulic Systems and Components - EVAL - AN [PERSON_NAME] [EMAIL_ADDRESS][DOMA…" at bounding box center [697, 22] width 1125 height 44
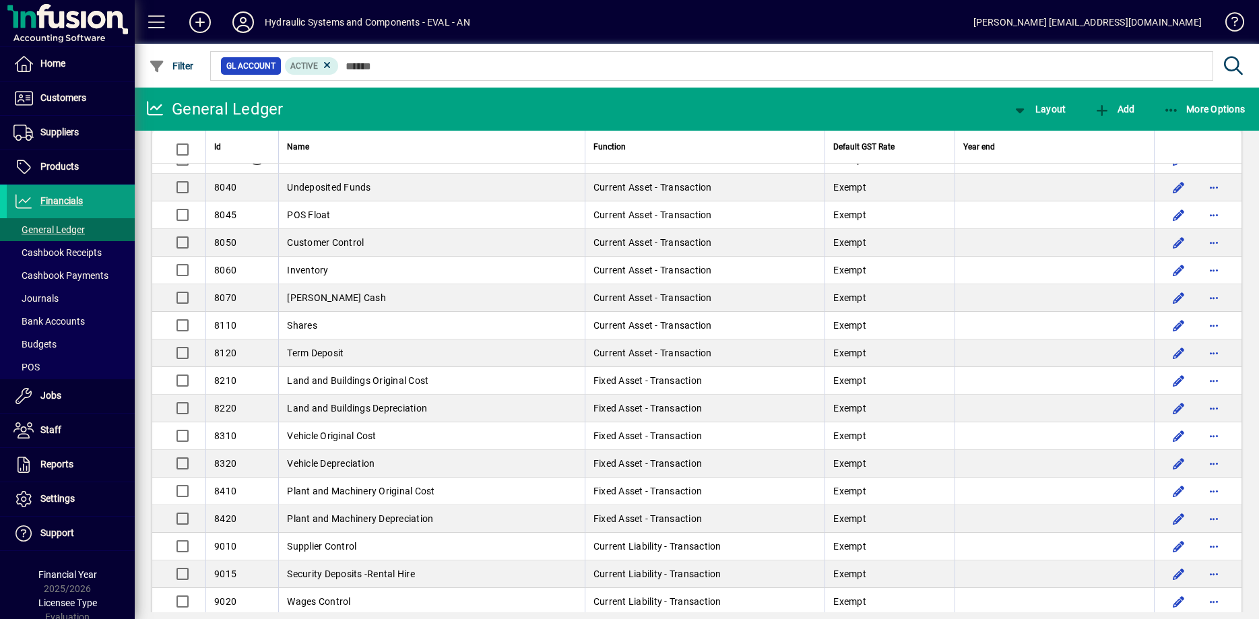
scroll to position [1851, 0]
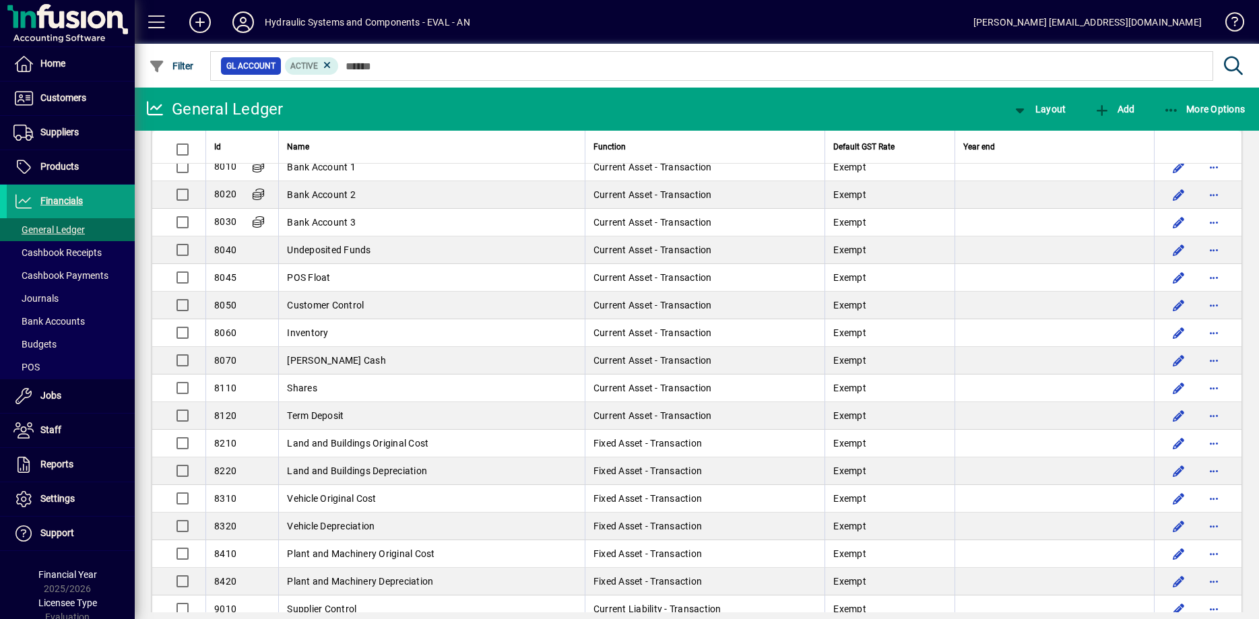
click at [539, 75] on mat-chip-set "GL Account Active" at bounding box center [712, 66] width 1002 height 28
click at [39, 62] on span "Home" at bounding box center [36, 64] width 59 height 16
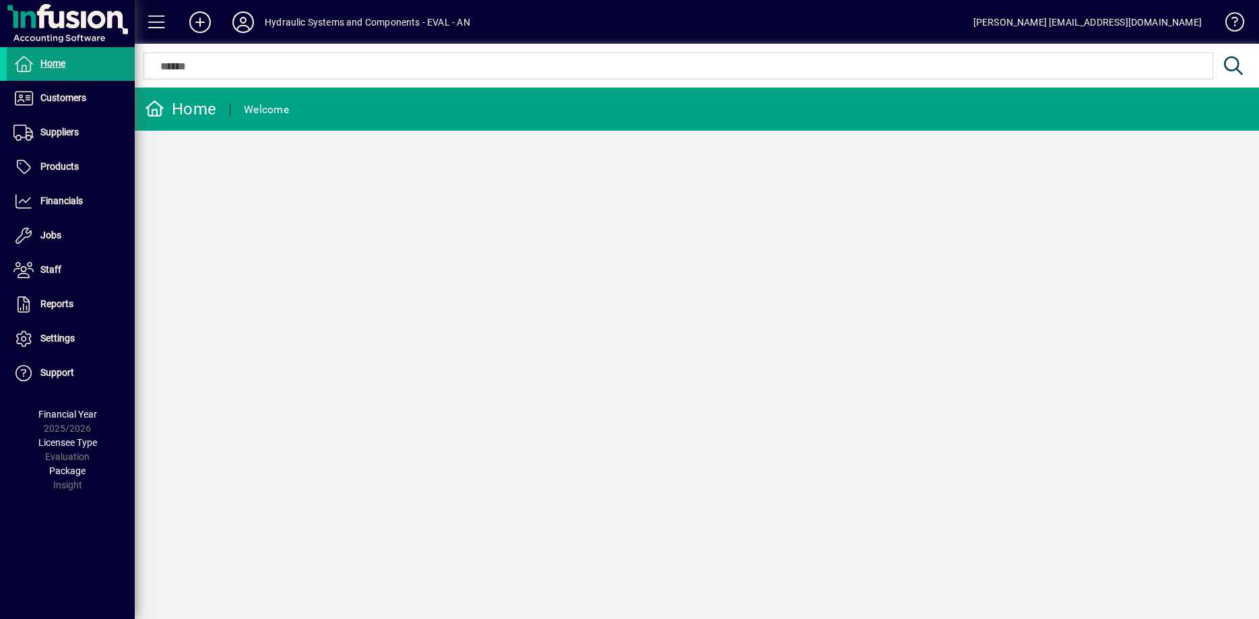
click at [1123, 24] on div "[PERSON_NAME] [EMAIL_ADDRESS][DOMAIN_NAME]" at bounding box center [1088, 22] width 228 height 22
